Goal: Task Accomplishment & Management: Manage account settings

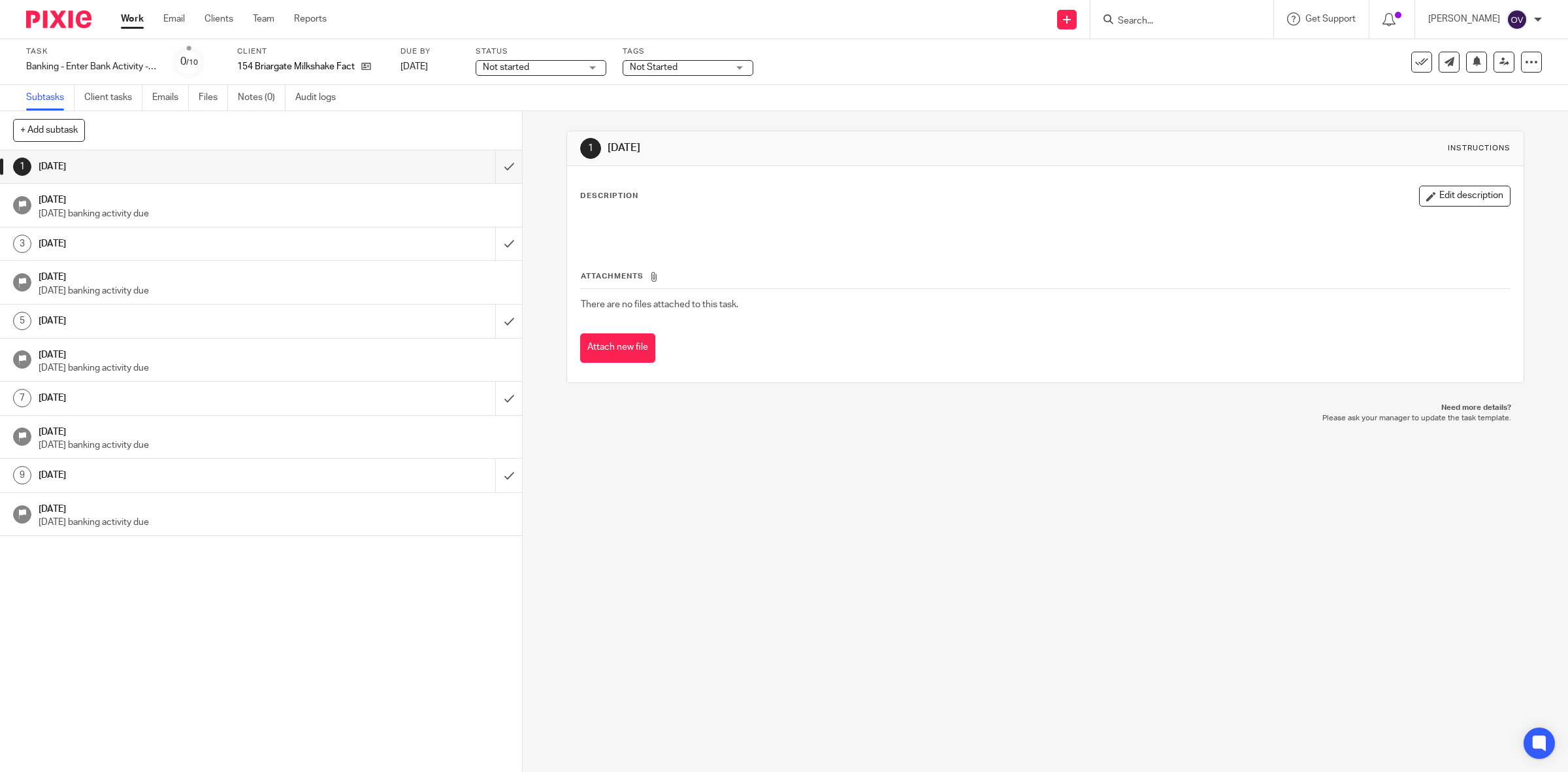
click at [590, 69] on div "Not started Not started" at bounding box center [541, 68] width 131 height 16
click at [557, 121] on li "In progress" at bounding box center [542, 115] width 129 height 27
click at [683, 62] on span "Not Started" at bounding box center [679, 68] width 98 height 14
click at [676, 109] on li "Not Started" at bounding box center [689, 115] width 129 height 27
checkbox input "false"
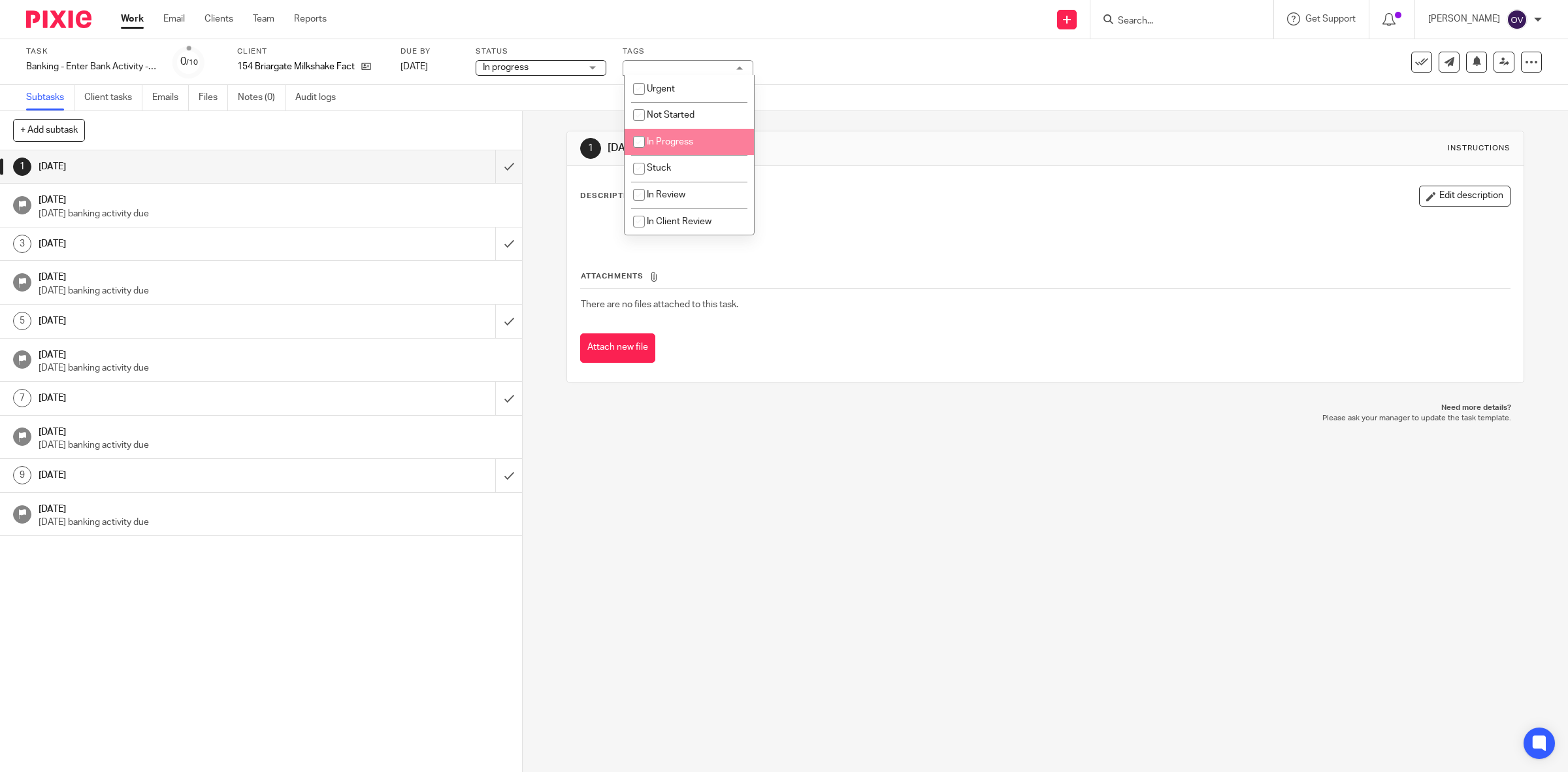
click at [660, 137] on span "In Progress" at bounding box center [670, 141] width 47 height 9
checkbox input "true"
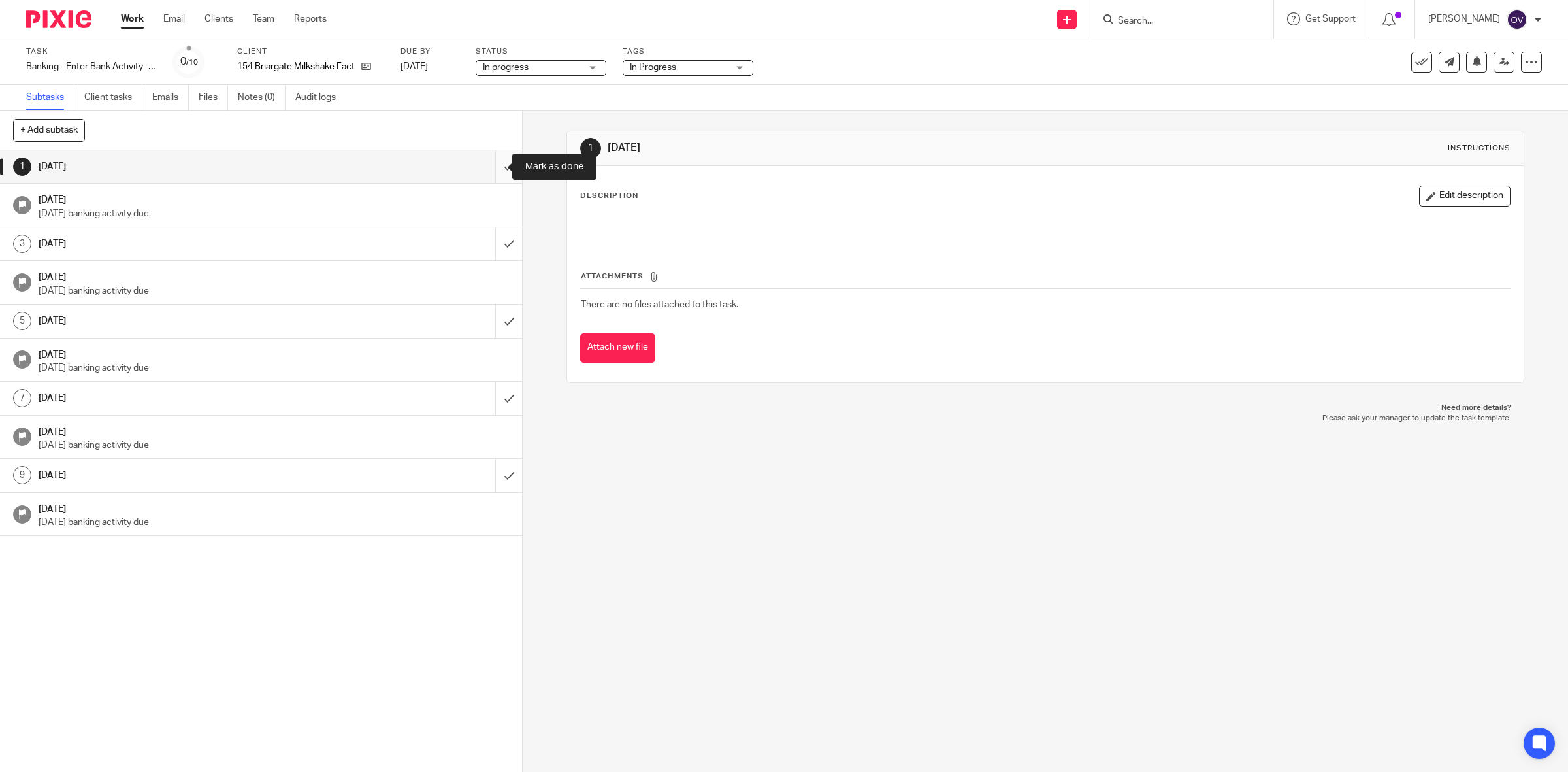
click at [488, 166] on input "submit" at bounding box center [261, 166] width 522 height 33
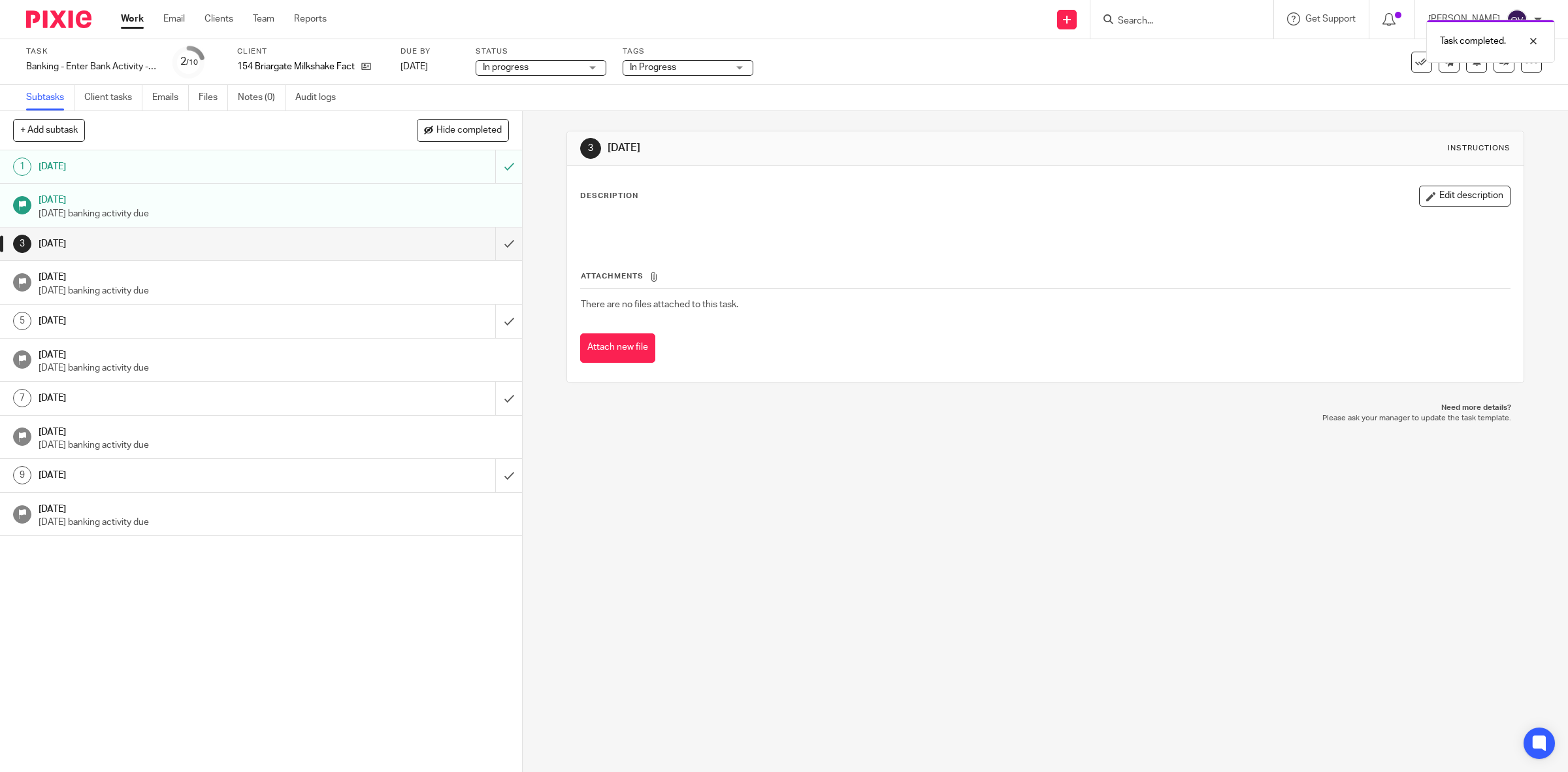
click at [135, 21] on link "Work" at bounding box center [132, 18] width 23 height 13
